Goal: Go to known website: Go to known website

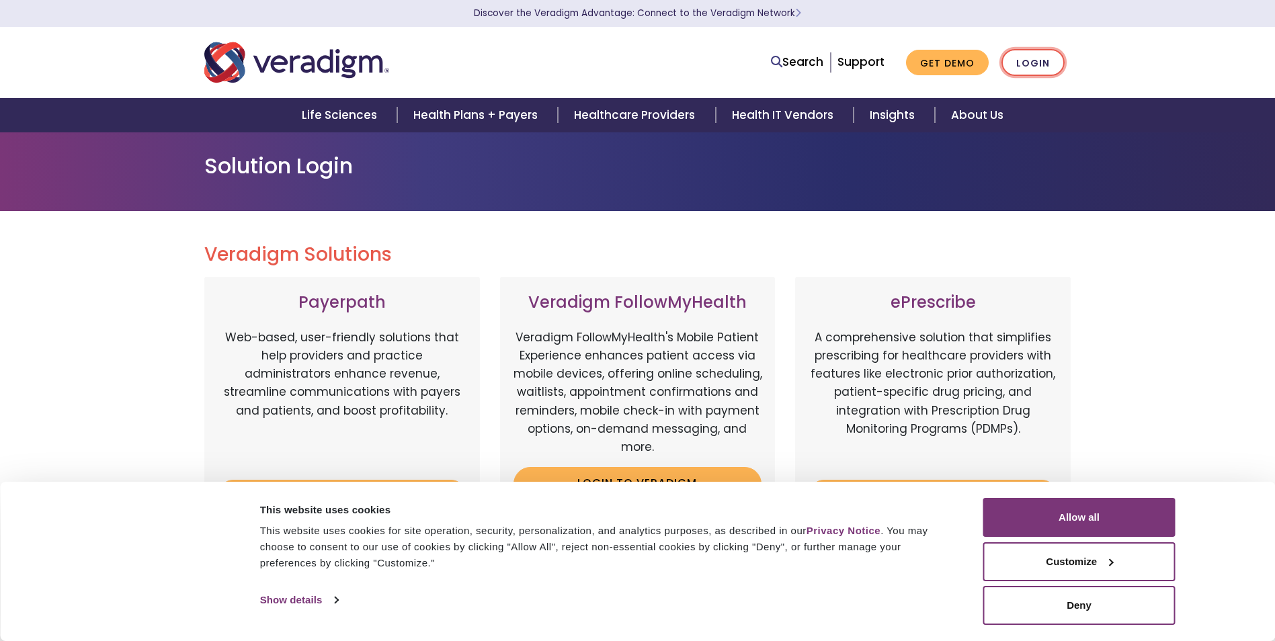
click at [1052, 71] on link "Login" at bounding box center [1033, 63] width 63 height 28
click at [1040, 67] on link "Login" at bounding box center [1033, 63] width 63 height 28
click at [1022, 72] on link "Login" at bounding box center [1033, 63] width 63 height 28
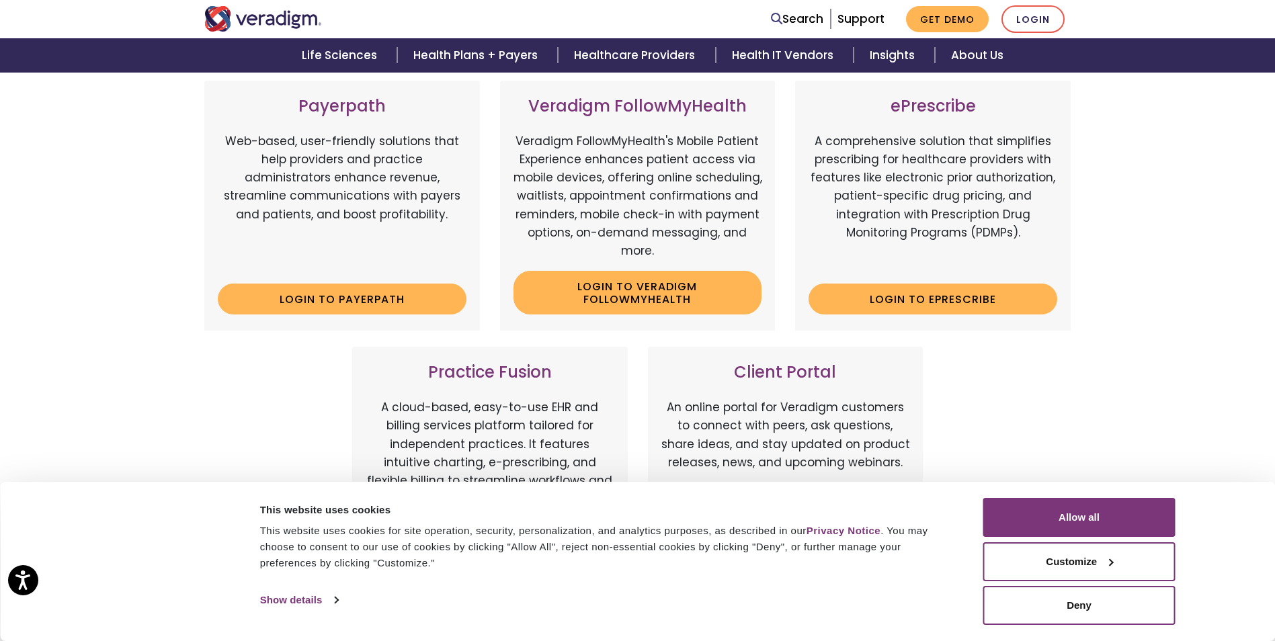
scroll to position [336, 0]
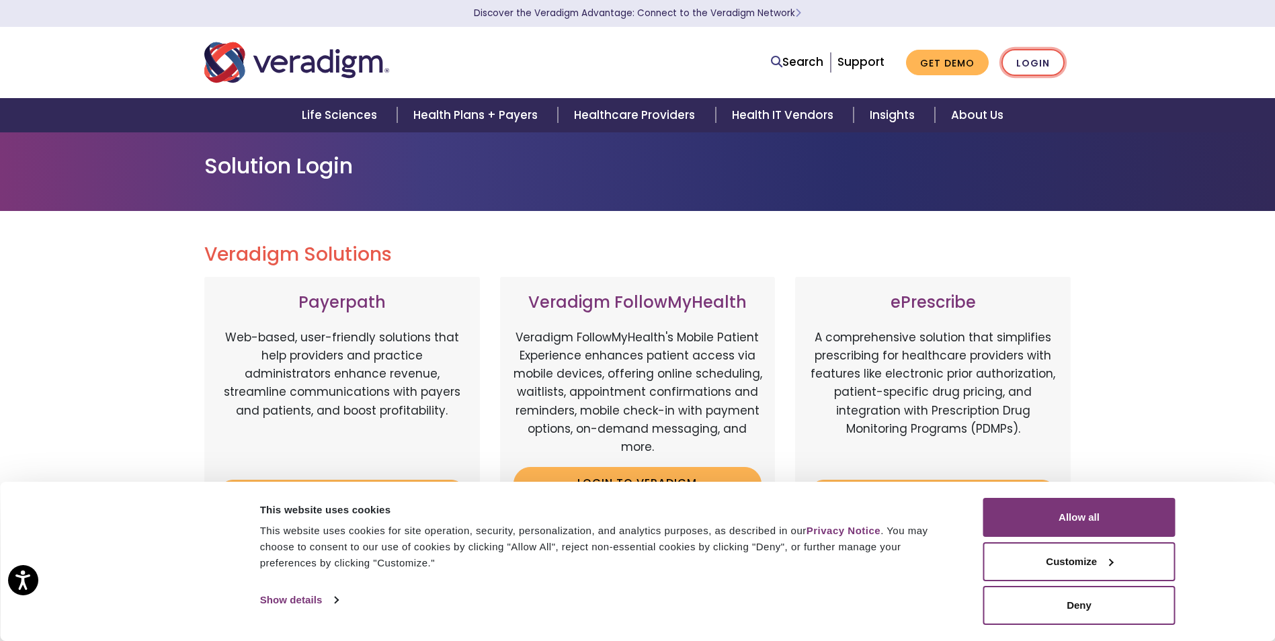
click at [1034, 60] on link "Login" at bounding box center [1033, 63] width 63 height 28
click at [1100, 530] on button "Allow all" at bounding box center [1079, 517] width 192 height 39
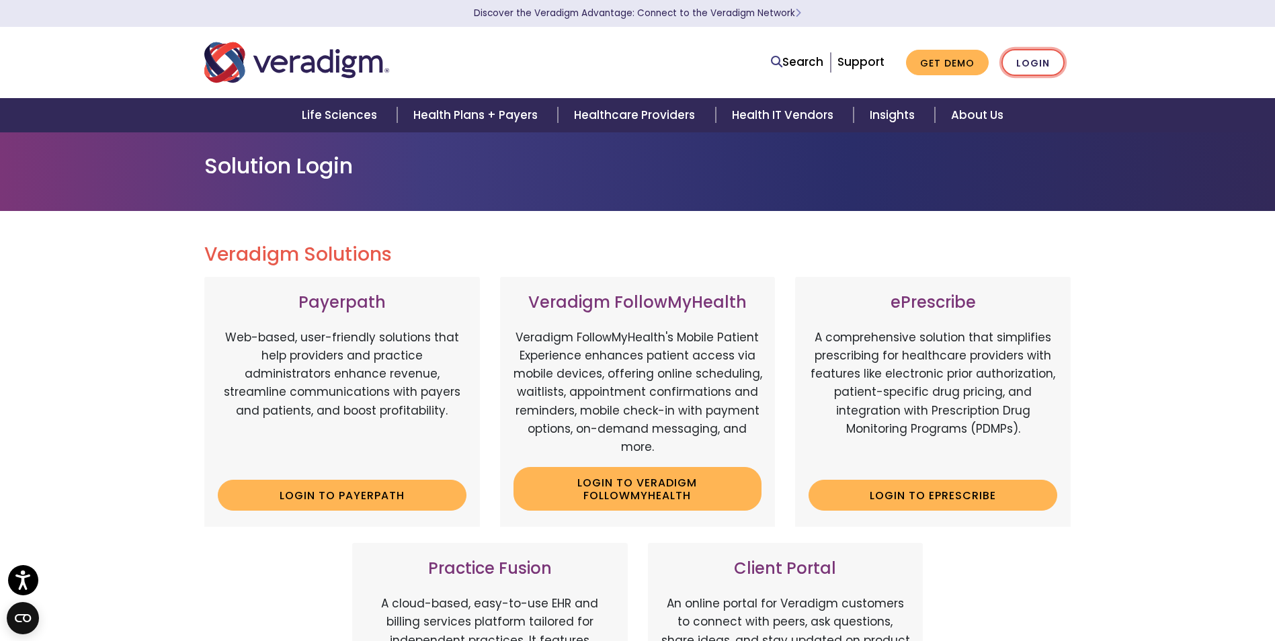
click at [1034, 59] on link "Login" at bounding box center [1033, 63] width 63 height 28
click at [351, 485] on link "Login to Payerpath" at bounding box center [342, 495] width 249 height 31
